Goal: Transaction & Acquisition: Purchase product/service

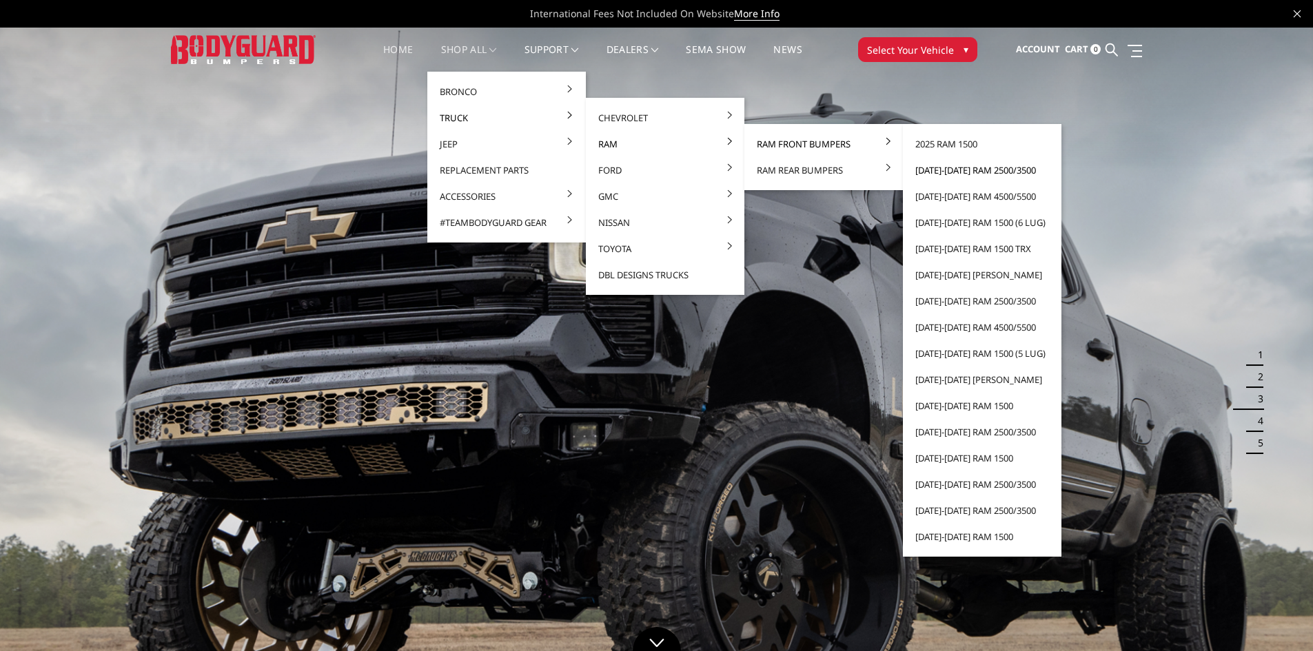
click at [645, 172] on link "[DATE]-[DATE] Ram 2500/3500" at bounding box center [981, 170] width 147 height 26
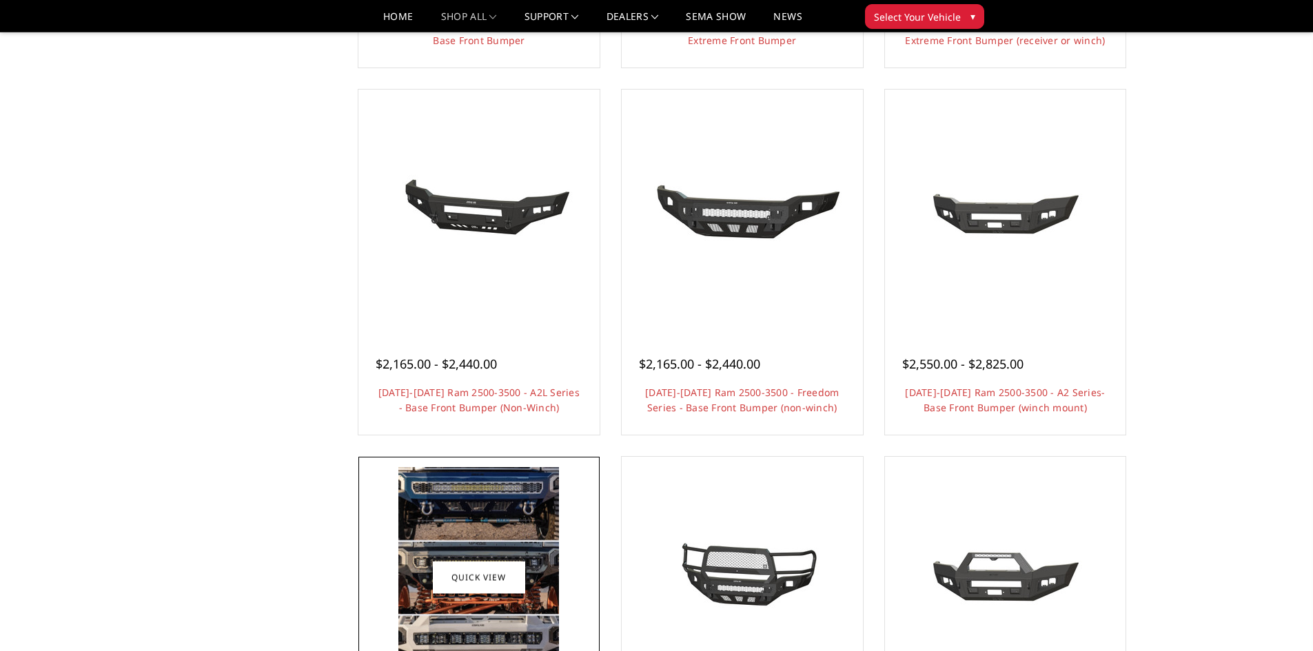
scroll to position [689, 0]
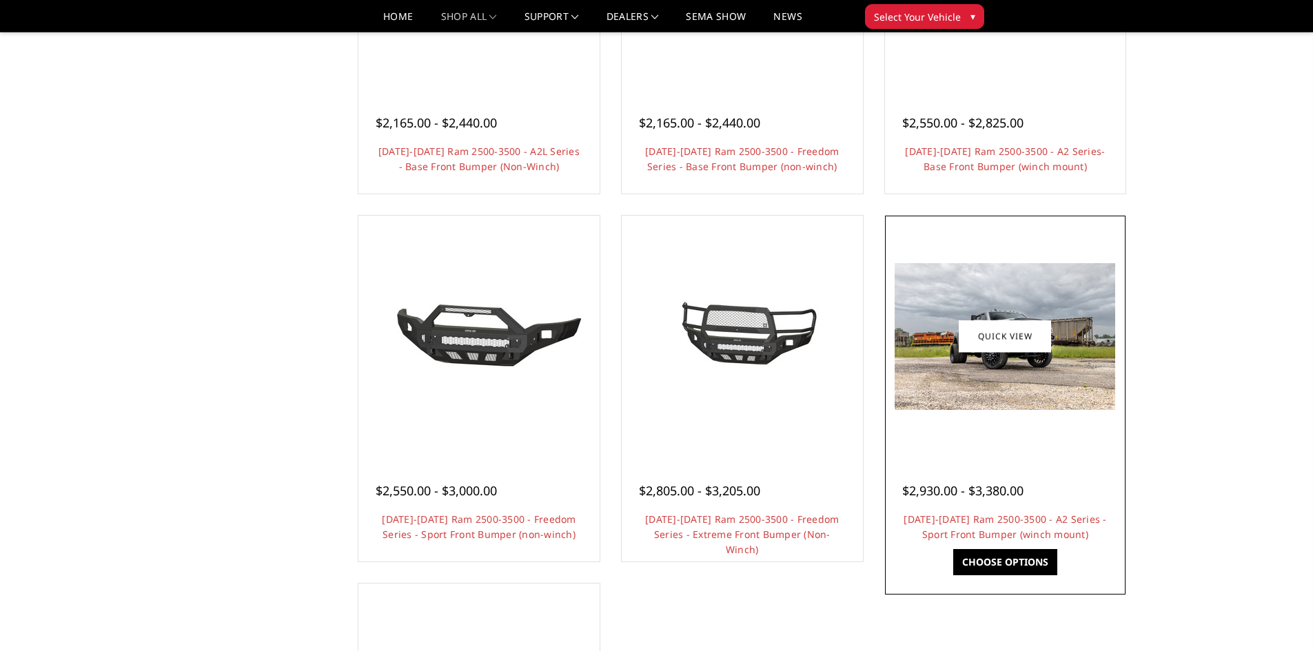
click at [1032, 367] on img at bounding box center [1005, 336] width 221 height 147
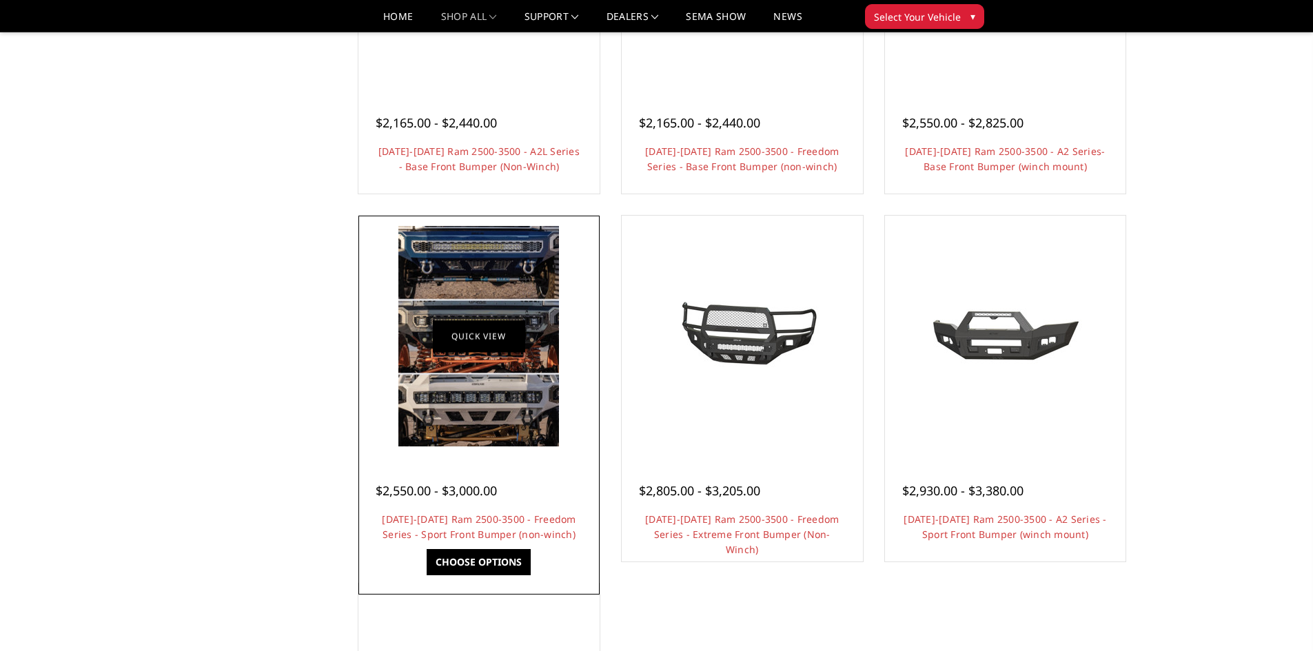
click at [478, 353] on img at bounding box center [478, 336] width 161 height 221
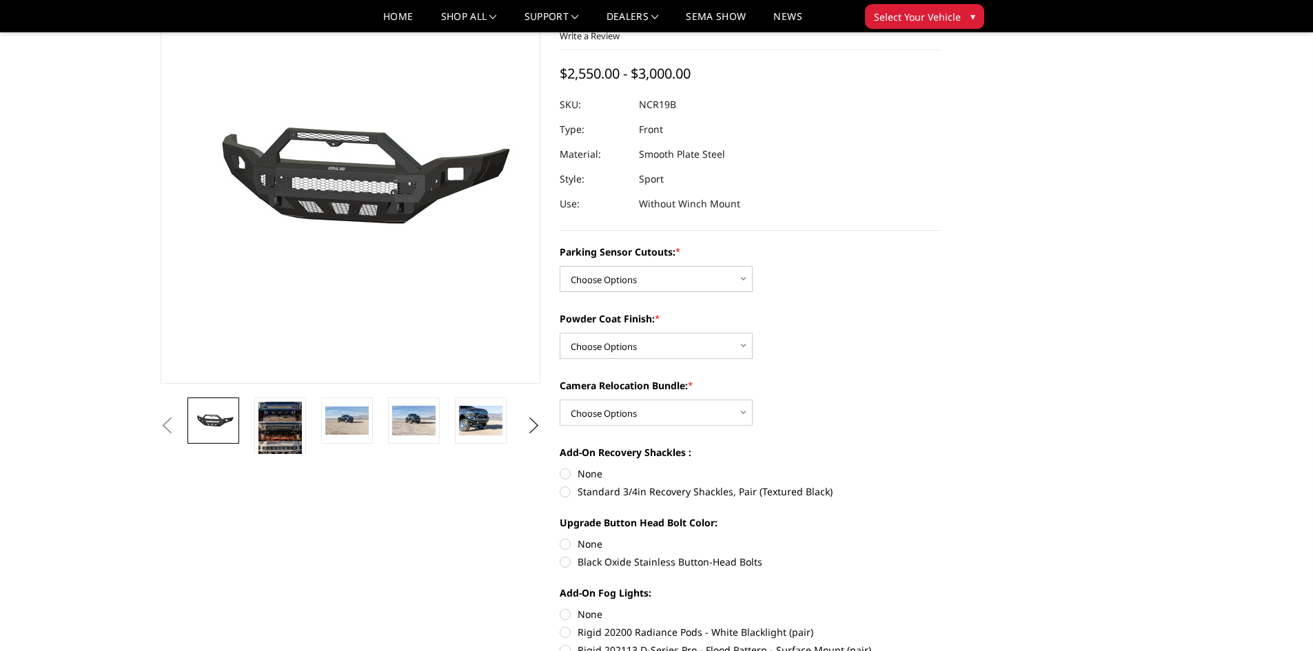
scroll to position [276, 0]
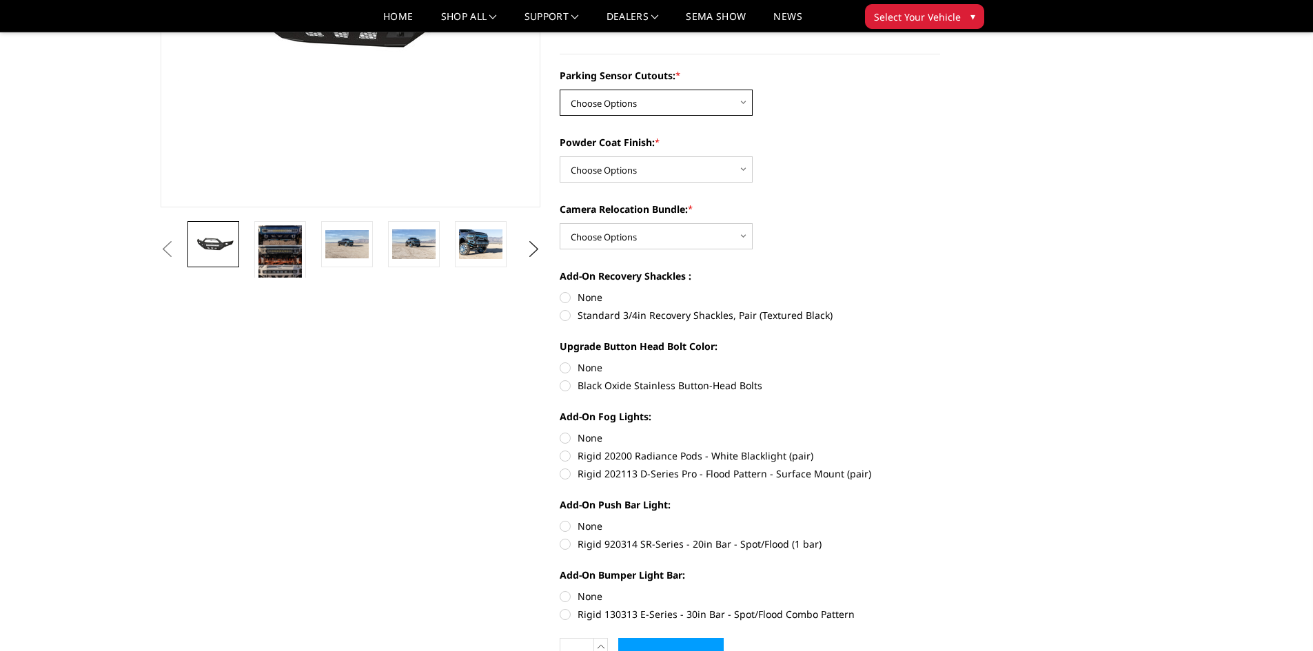
click at [675, 109] on select "Choose Options No - Without Parking Sensor Cutouts Yes - With Parking Sensor Cu…" at bounding box center [656, 103] width 193 height 26
select select "2713"
click at [560, 90] on select "Choose Options No - Without Parking Sensor Cutouts Yes - With Parking Sensor Cu…" at bounding box center [656, 103] width 193 height 26
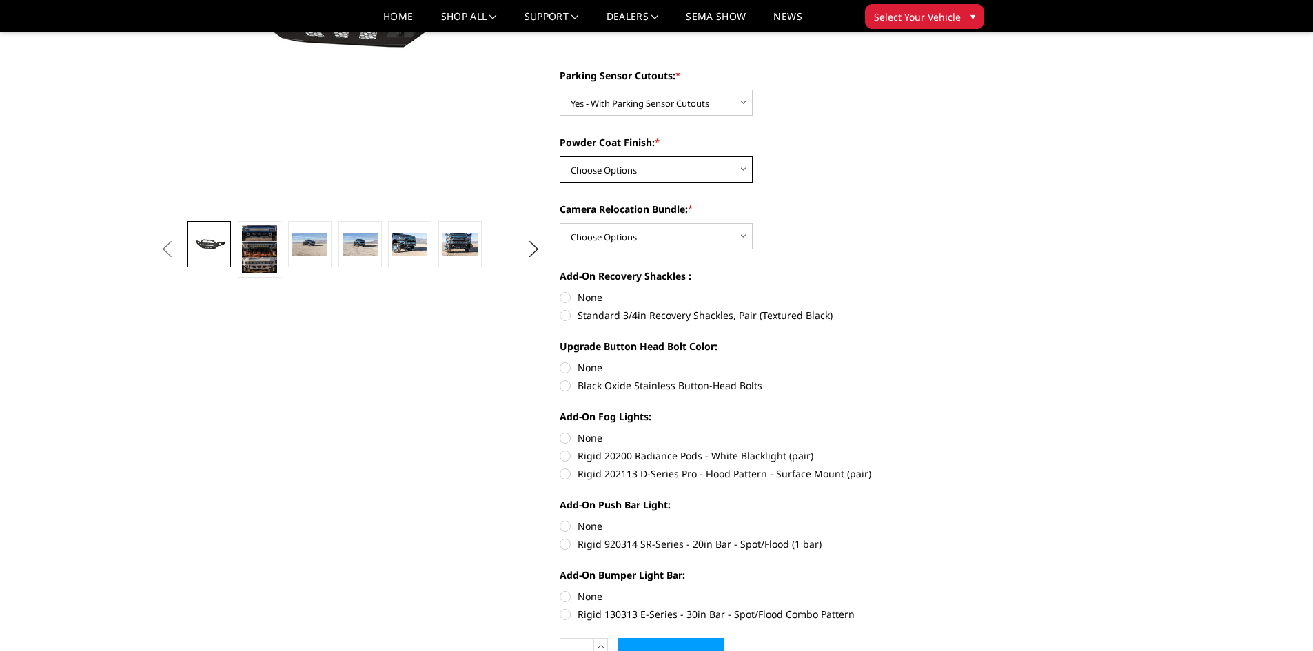
click at [669, 174] on select "Choose Options Bare Metal Texture Black Powder Coat" at bounding box center [656, 169] width 193 height 26
select select "2715"
click at [560, 156] on select "Choose Options Bare Metal Texture Black Powder Coat" at bounding box center [656, 169] width 193 height 26
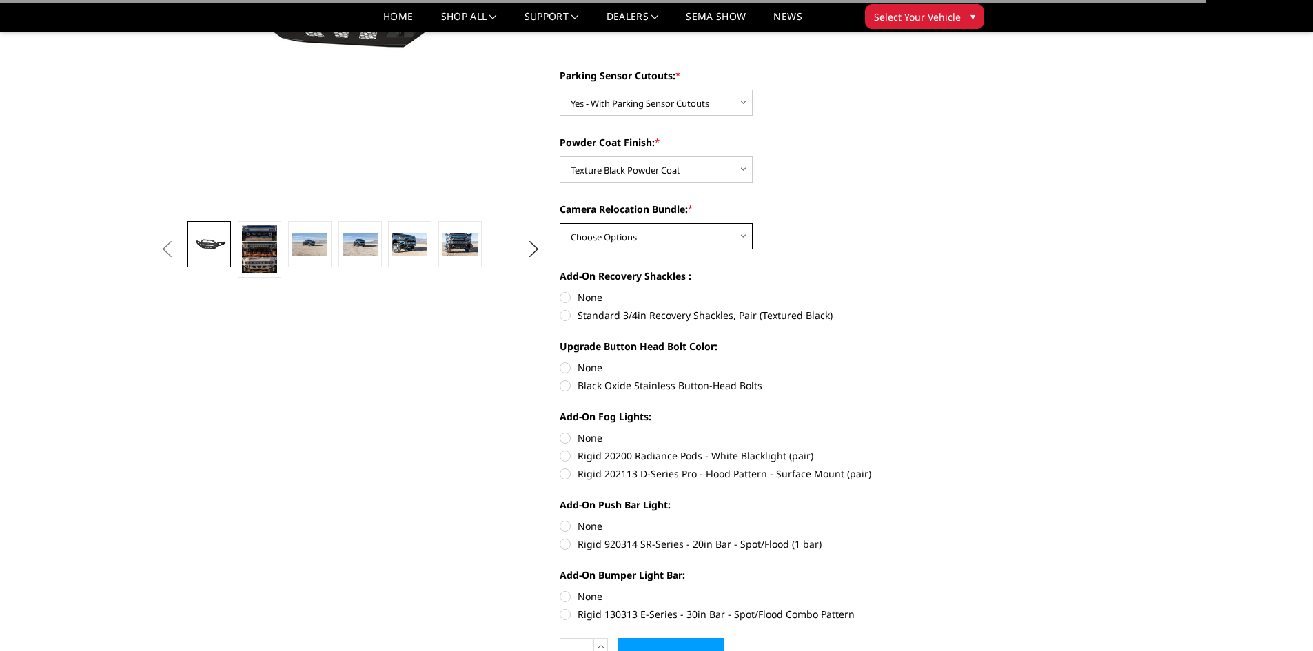
click at [641, 238] on select "Choose Options WITH Camera Relocation Bundle WITHOUT Camera Relocation Bundle" at bounding box center [656, 236] width 193 height 26
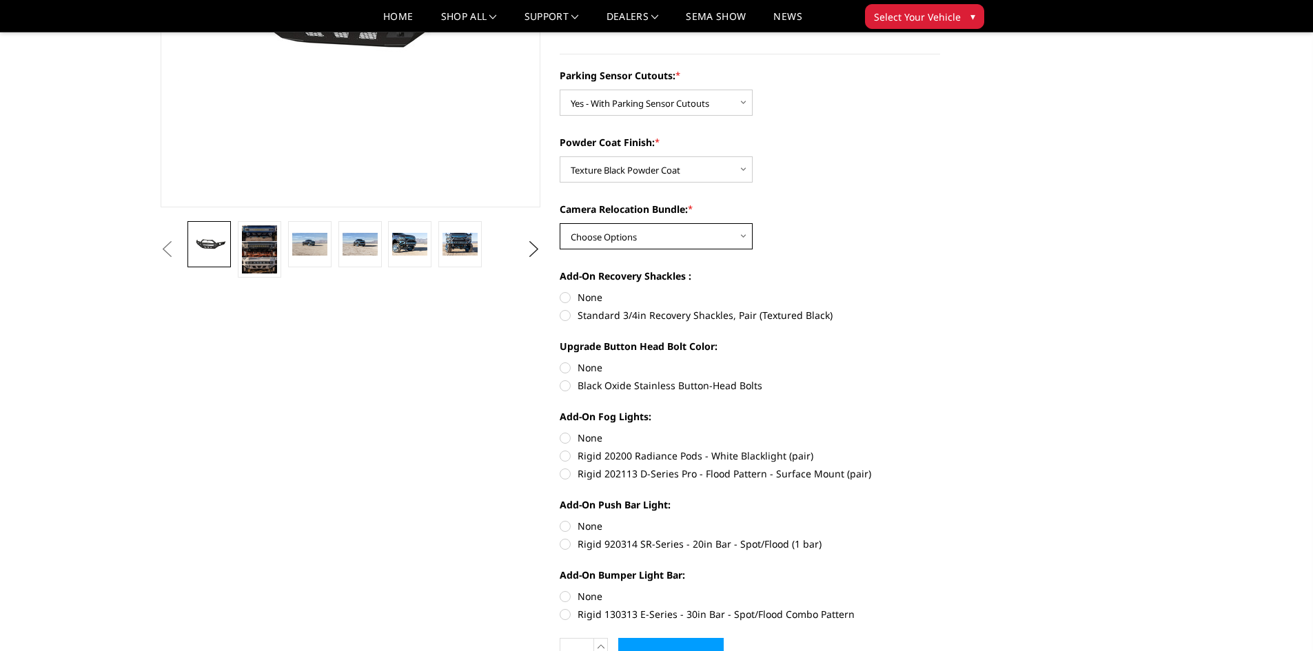
select select "2717"
click at [560, 223] on select "Choose Options WITH Camera Relocation Bundle WITHOUT Camera Relocation Bundle" at bounding box center [656, 236] width 193 height 26
click at [566, 294] on label "None" at bounding box center [750, 297] width 380 height 14
click at [560, 291] on input "None" at bounding box center [560, 290] width 1 height 1
radio input "true"
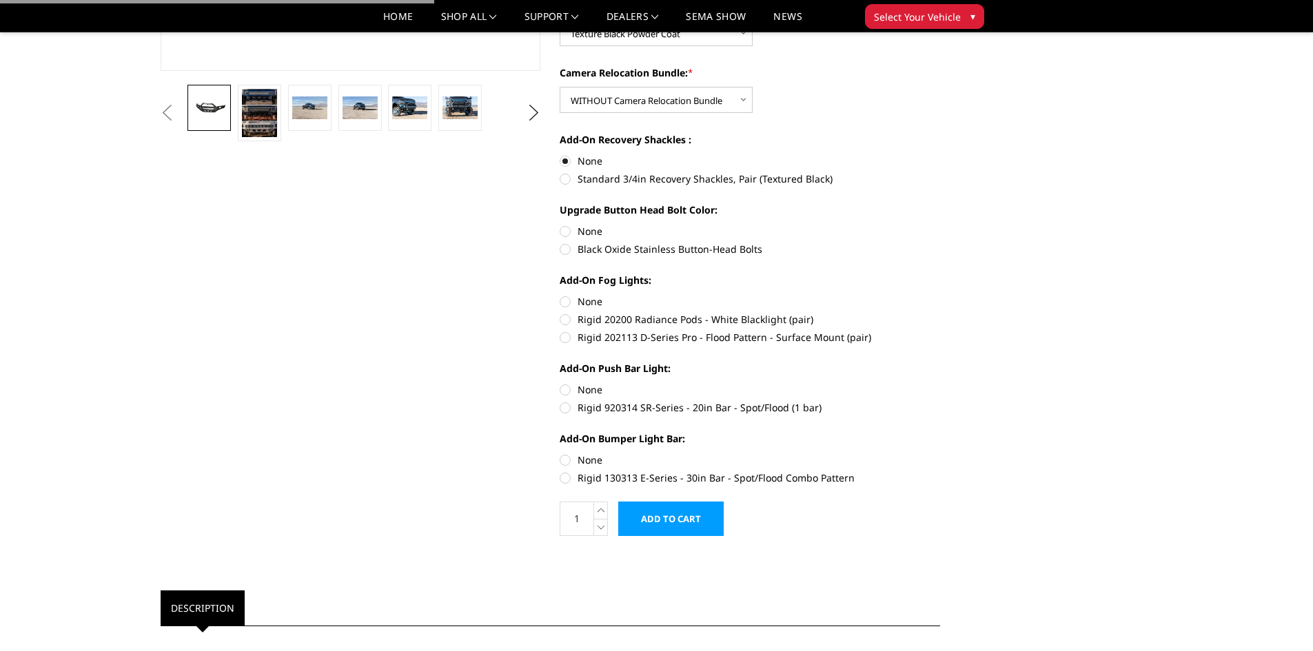
scroll to position [414, 0]
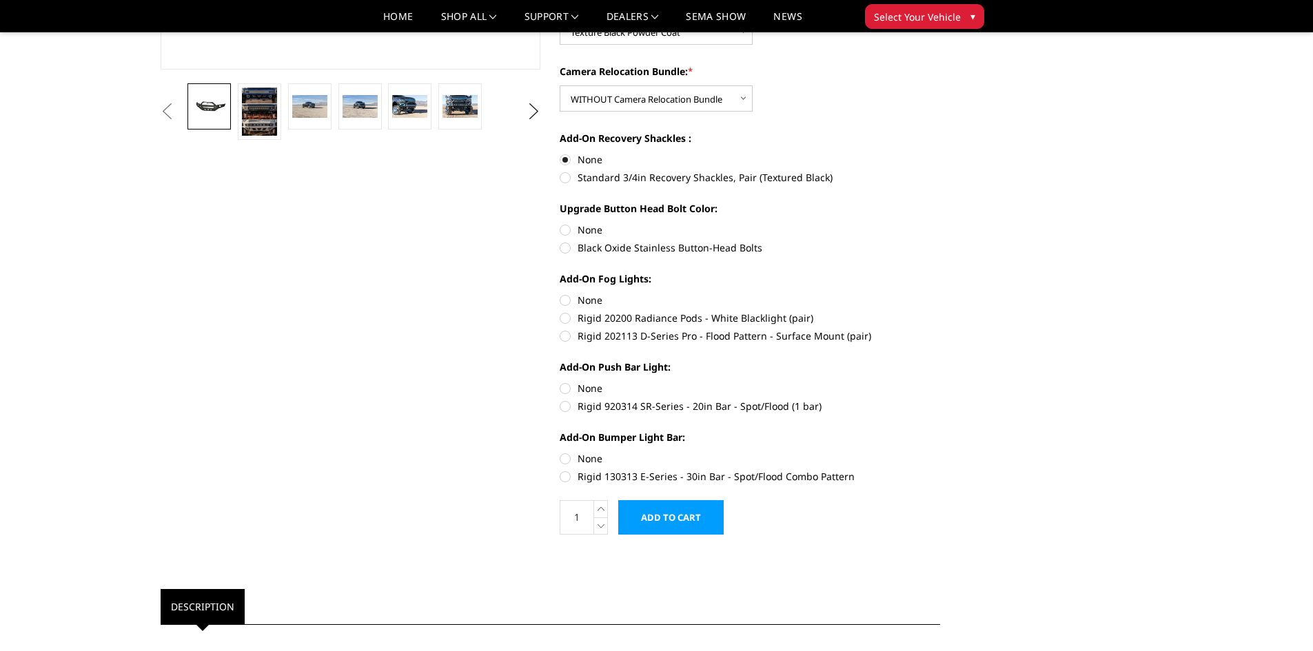
click at [567, 229] on label "None" at bounding box center [750, 230] width 380 height 14
click at [560, 223] on input "None" at bounding box center [560, 223] width 1 height 1
radio input "true"
click at [564, 302] on label "None" at bounding box center [750, 300] width 380 height 14
click at [560, 294] on input "None" at bounding box center [560, 293] width 1 height 1
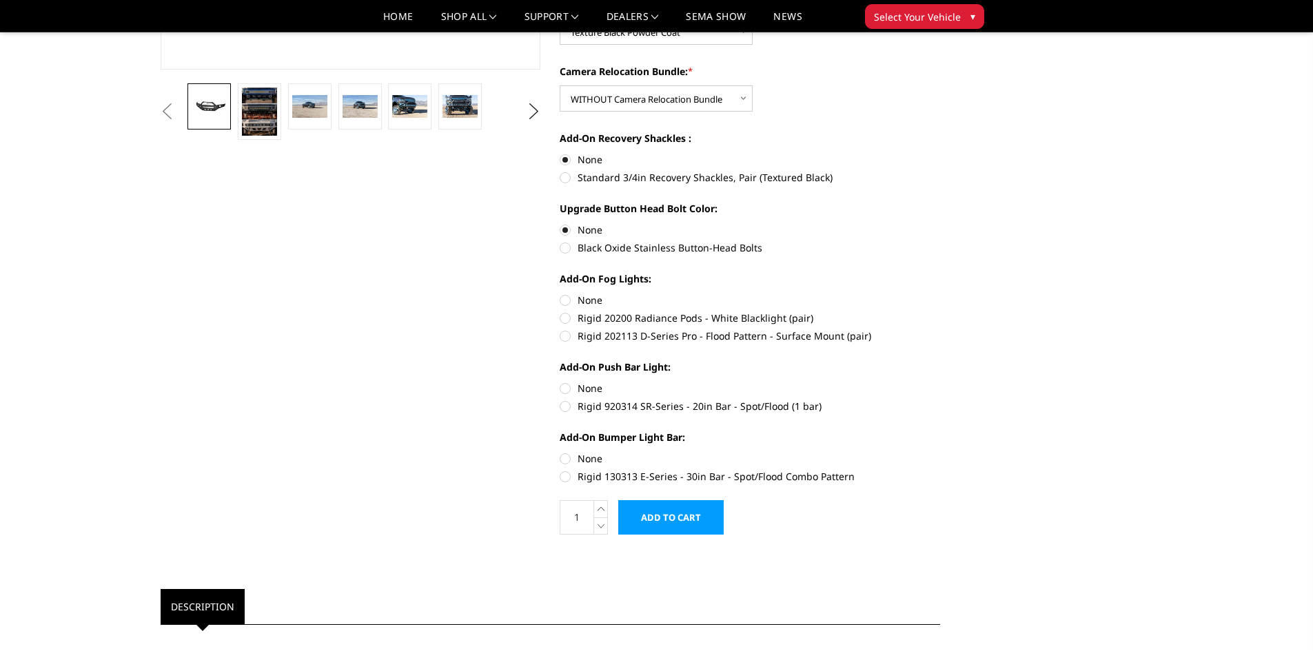
radio input "true"
click at [569, 387] on label "None" at bounding box center [750, 388] width 380 height 14
click at [560, 382] on input "None" at bounding box center [560, 381] width 1 height 1
radio input "true"
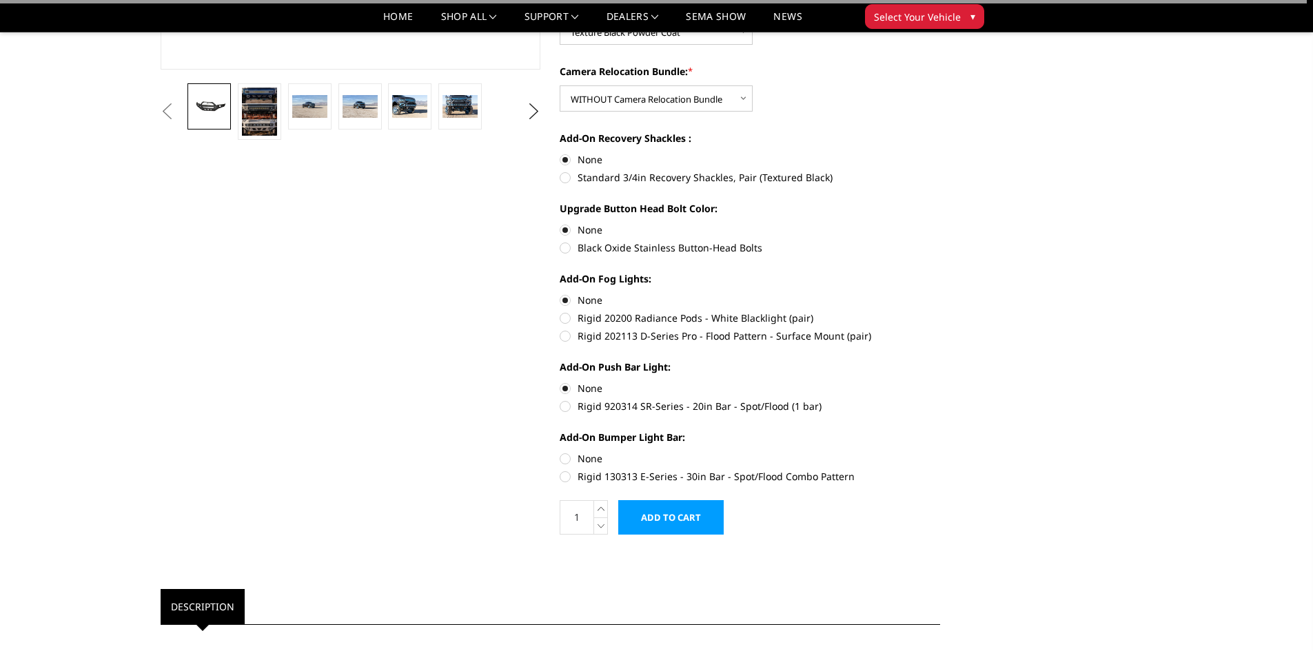
click at [566, 458] on label "None" at bounding box center [750, 458] width 380 height 14
click at [560, 452] on input "None" at bounding box center [560, 451] width 1 height 1
radio input "true"
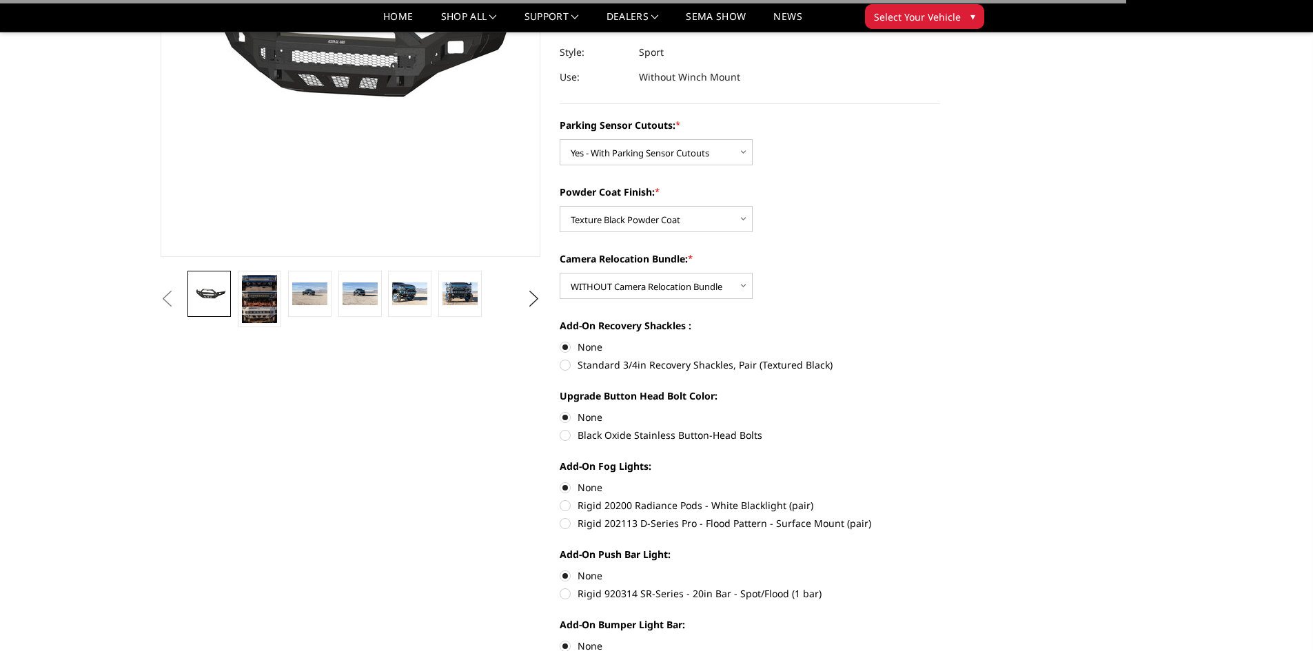
scroll to position [0, 0]
